Goal: Find specific page/section

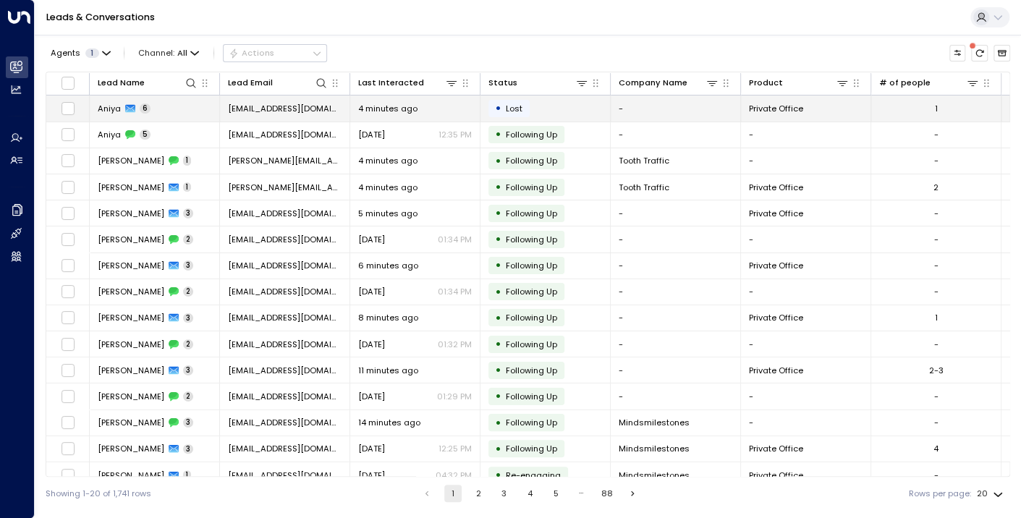
click at [109, 109] on span "Aniya" at bounding box center [109, 109] width 23 height 12
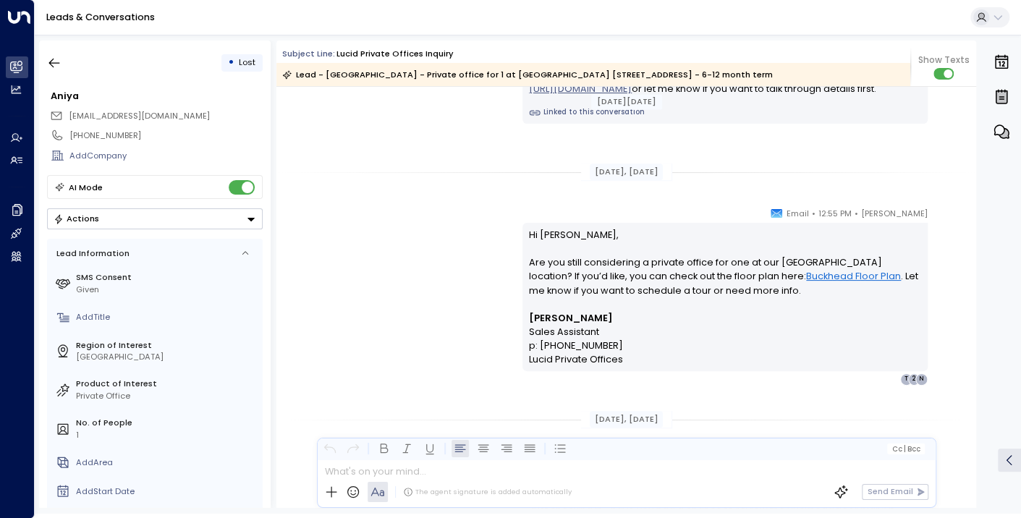
scroll to position [3126, 0]
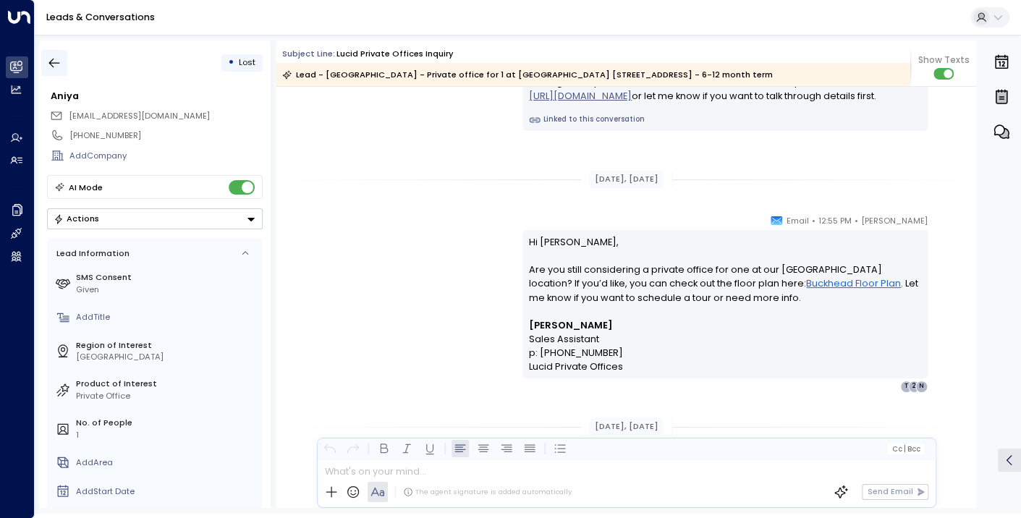
click at [59, 60] on icon "button" at bounding box center [54, 63] width 14 height 14
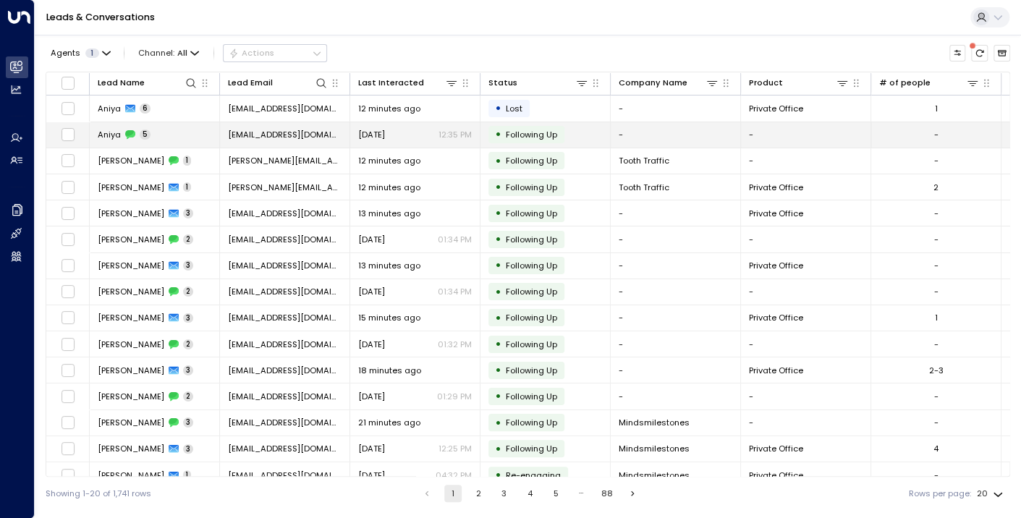
click at [105, 137] on span "Aniya" at bounding box center [109, 135] width 23 height 12
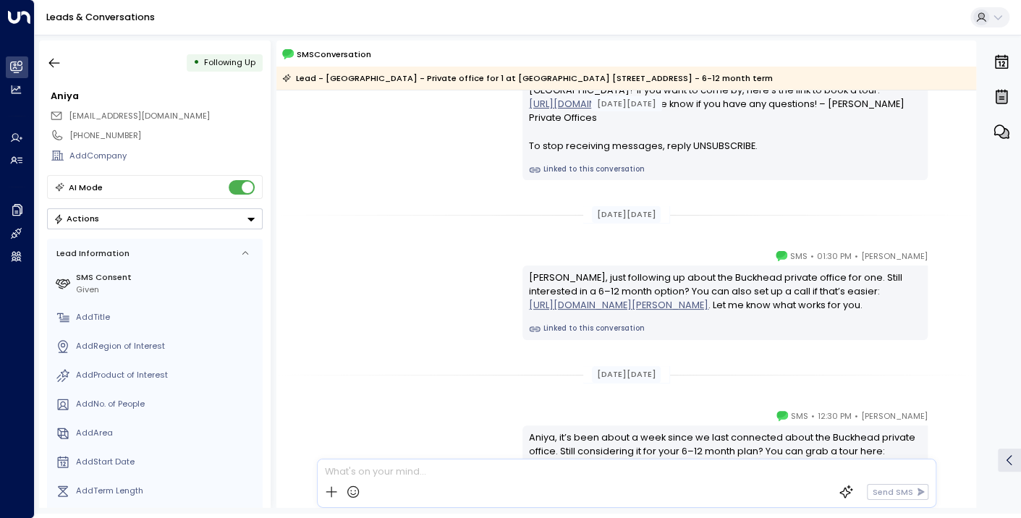
scroll to position [361, 0]
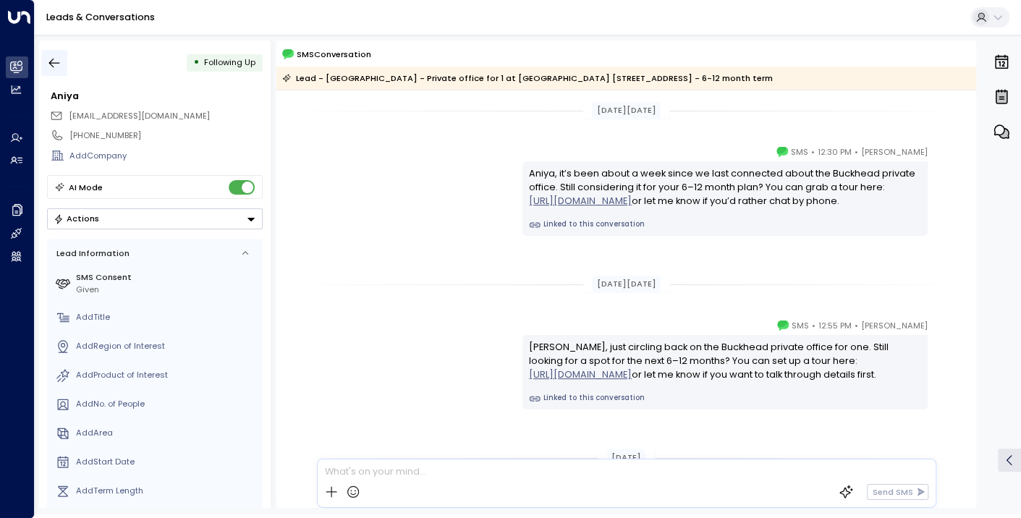
click at [59, 64] on icon "button" at bounding box center [54, 63] width 14 height 14
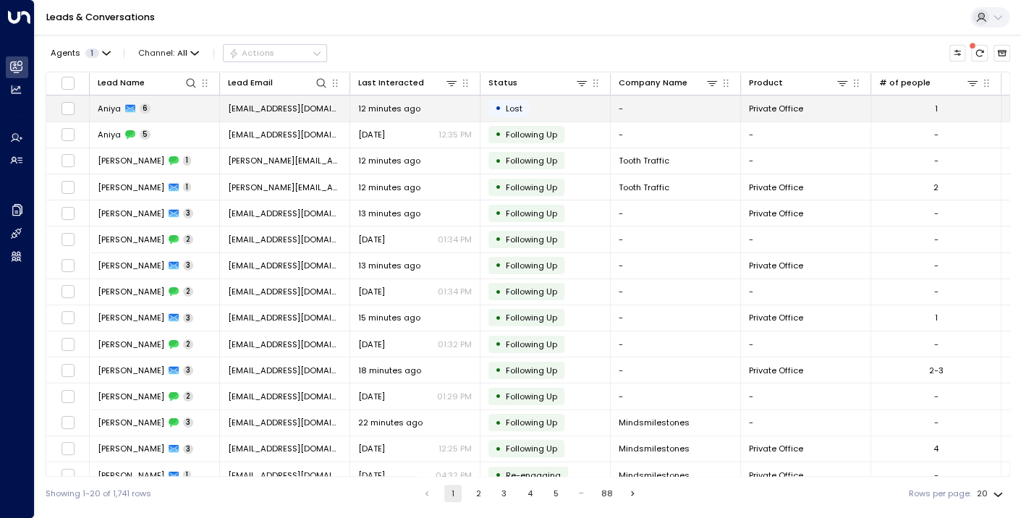
click at [110, 103] on span "Aniya" at bounding box center [109, 109] width 23 height 12
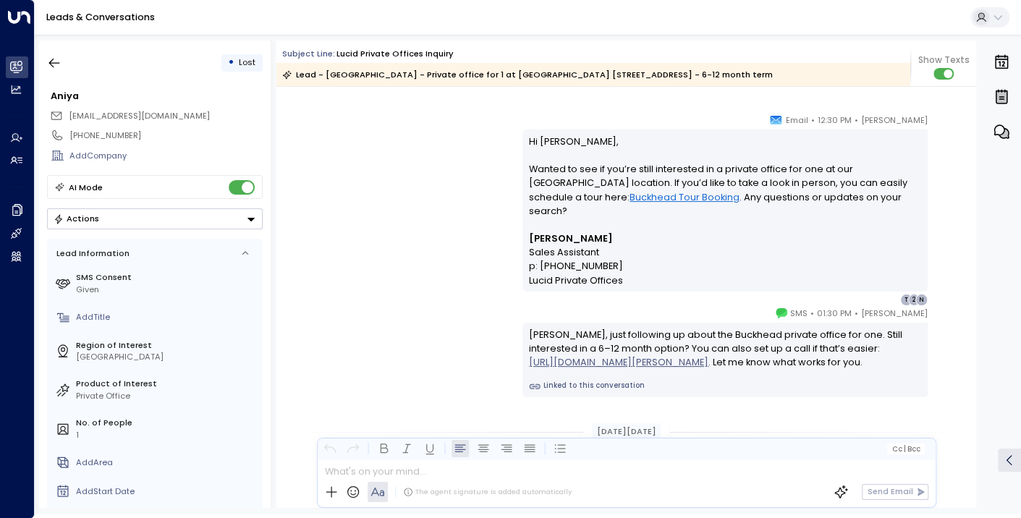
scroll to position [724, 0]
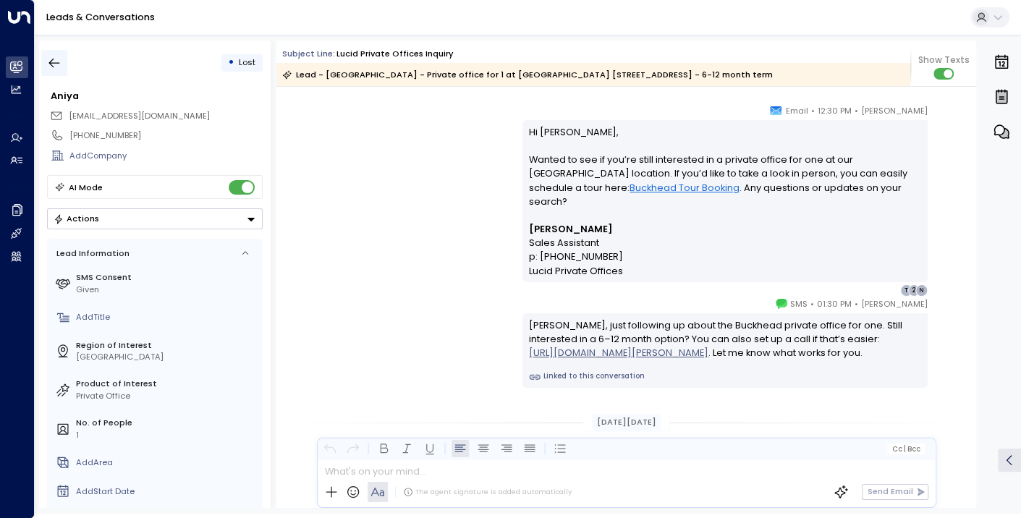
click at [59, 62] on icon "button" at bounding box center [54, 63] width 11 height 9
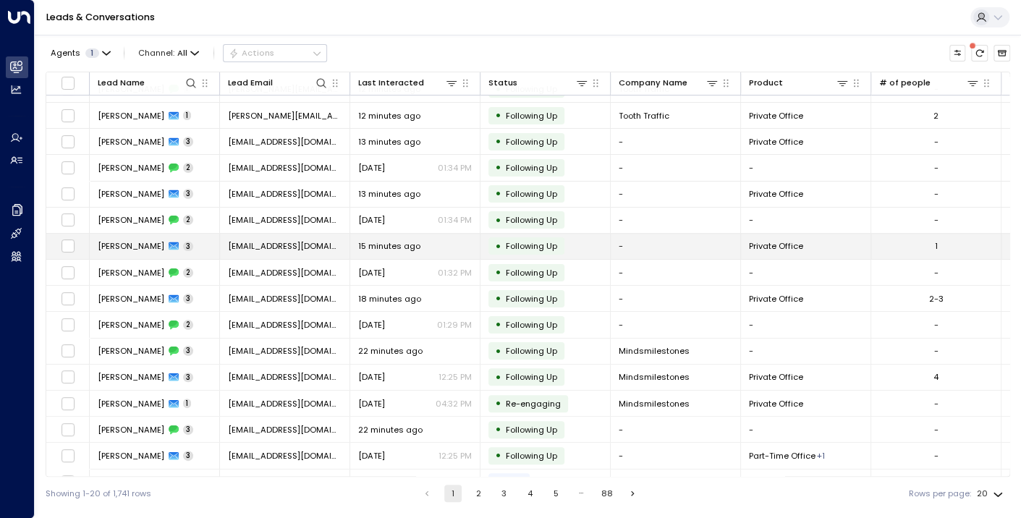
scroll to position [141, 0]
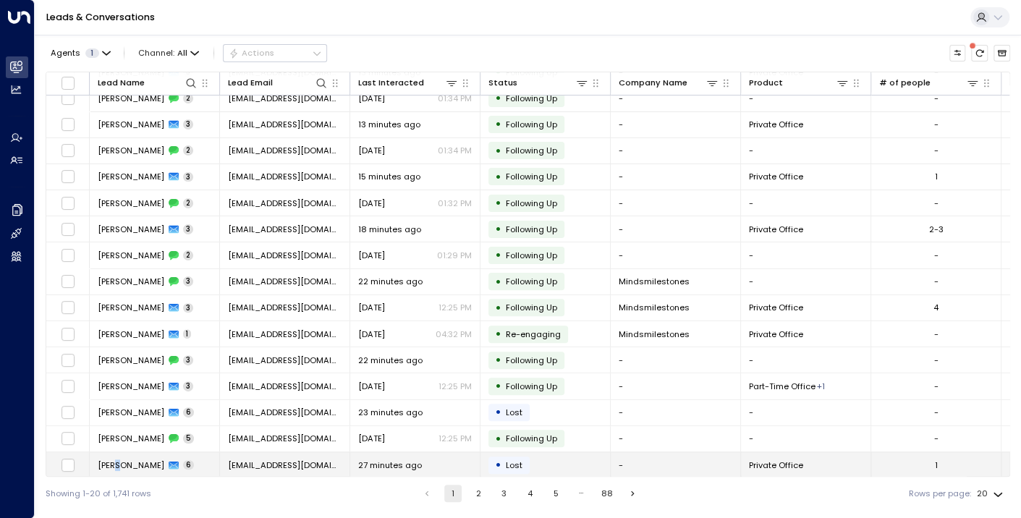
click at [116, 459] on span "[PERSON_NAME]" at bounding box center [131, 465] width 67 height 12
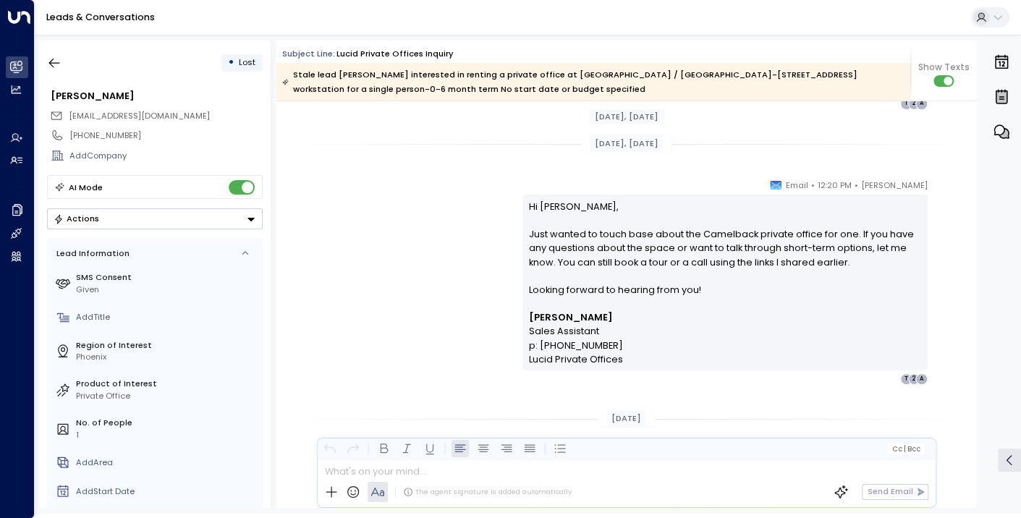
scroll to position [2243, 0]
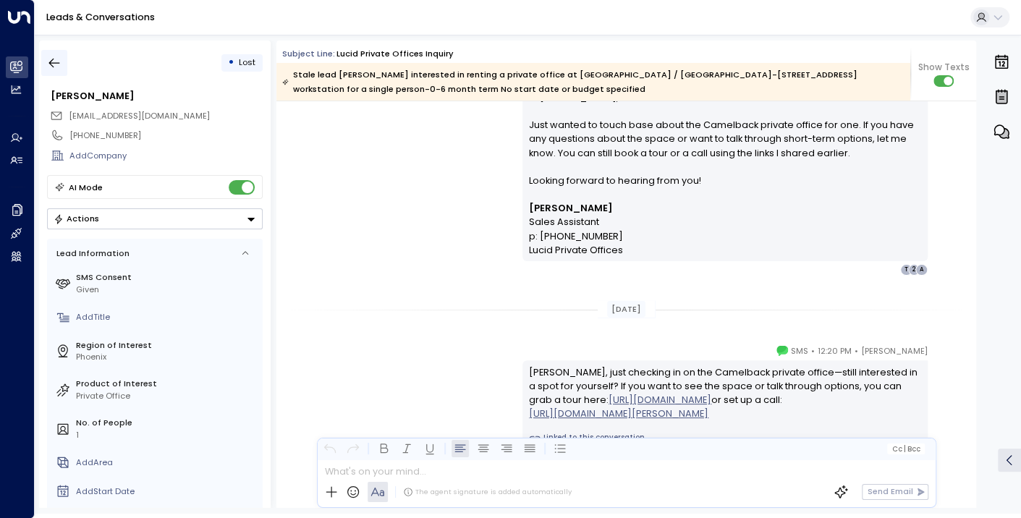
click at [57, 56] on icon "button" at bounding box center [54, 63] width 14 height 14
